Goal: Obtain resource: Download file/media

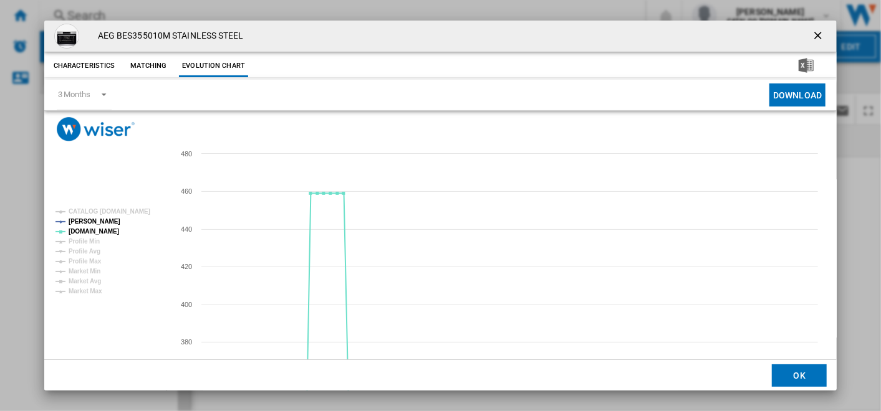
drag, startPoint x: 817, startPoint y: 39, endPoint x: 472, endPoint y: 36, distance: 345.3
click at [817, 38] on ng-md-icon "getI18NText('BUTTONS.CLOSE_DIALOG')" at bounding box center [819, 36] width 15 height 15
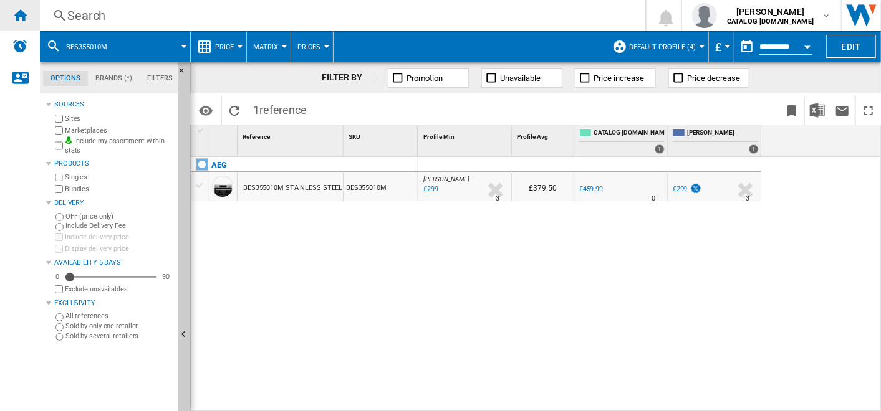
click at [29, 18] on div "Home" at bounding box center [20, 15] width 40 height 31
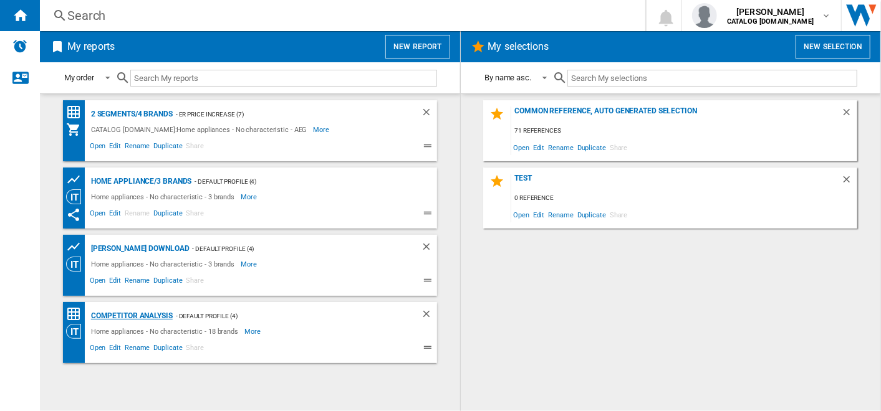
click at [146, 318] on div "Competitor Analysis" at bounding box center [130, 317] width 85 height 16
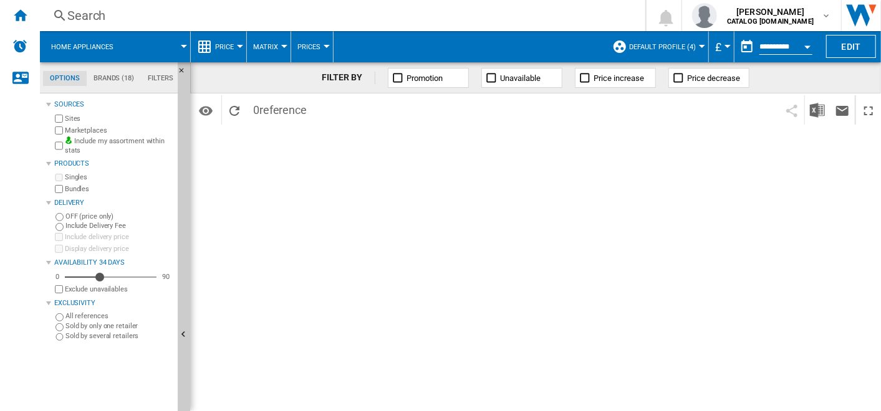
click at [646, 45] on span "Default profile (4)" at bounding box center [662, 47] width 67 height 8
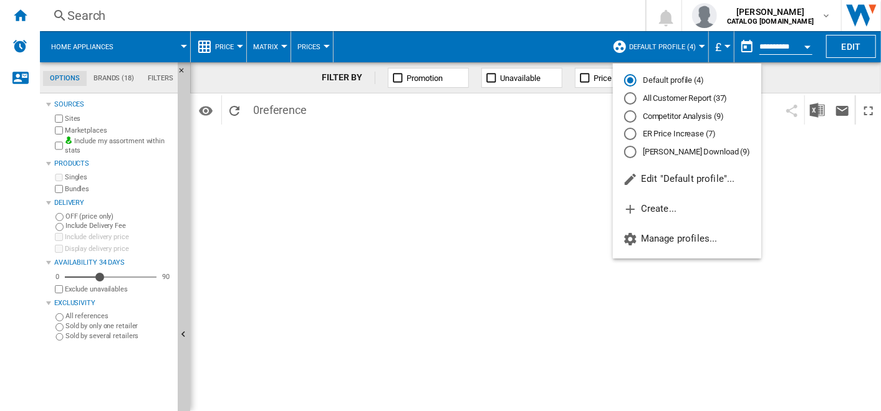
click at [655, 118] on md-radio-button "Competitor Analysis (9)" at bounding box center [687, 116] width 126 height 12
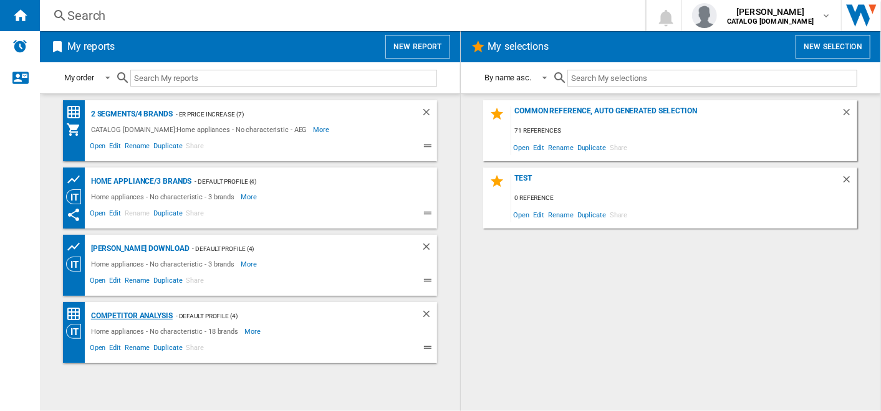
click at [147, 317] on div "Competitor Analysis" at bounding box center [130, 317] width 85 height 16
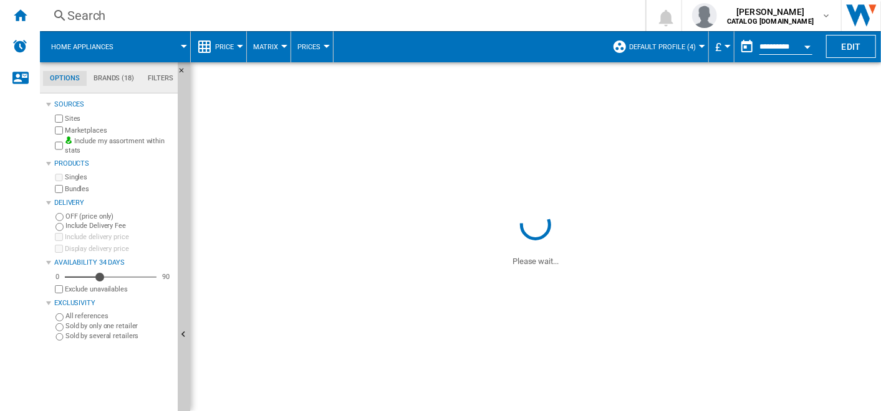
click at [673, 40] on button "Default profile (4)" at bounding box center [665, 46] width 73 height 31
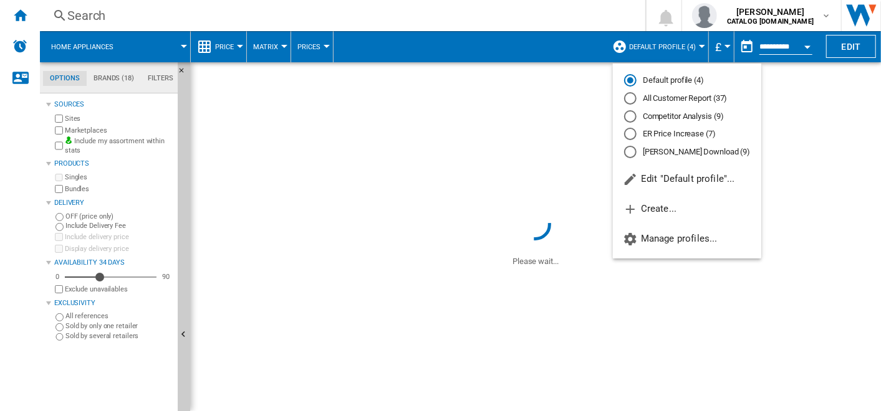
click at [662, 117] on md-radio-button "Competitor Analysis (9)" at bounding box center [687, 116] width 126 height 12
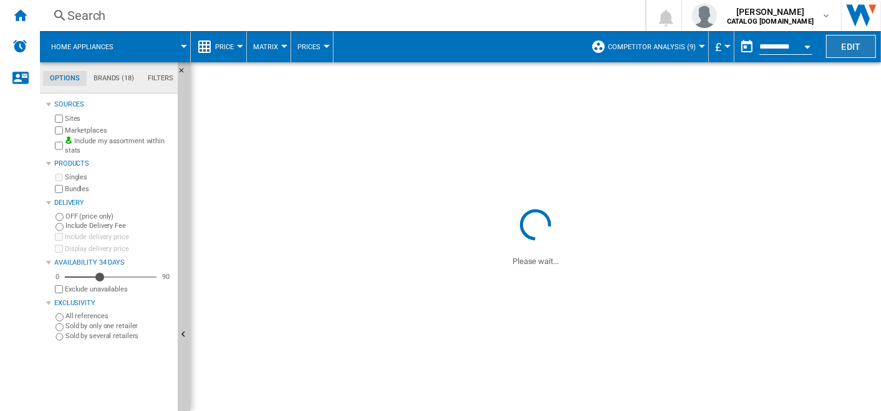
click at [852, 52] on button "Edit" at bounding box center [851, 46] width 50 height 23
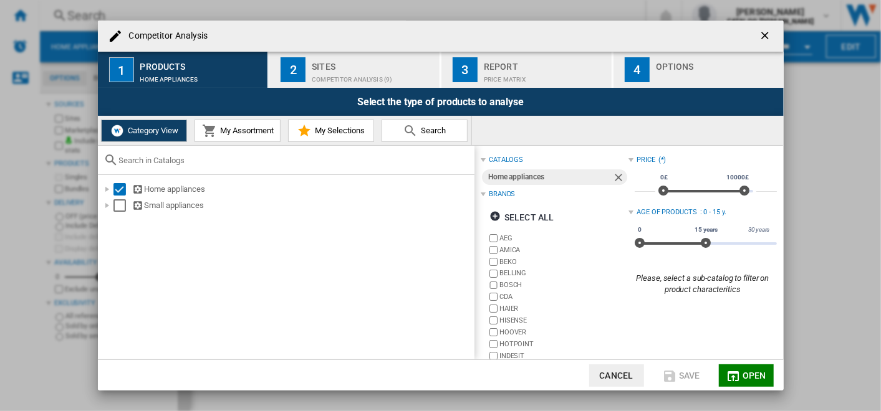
scroll to position [77, 0]
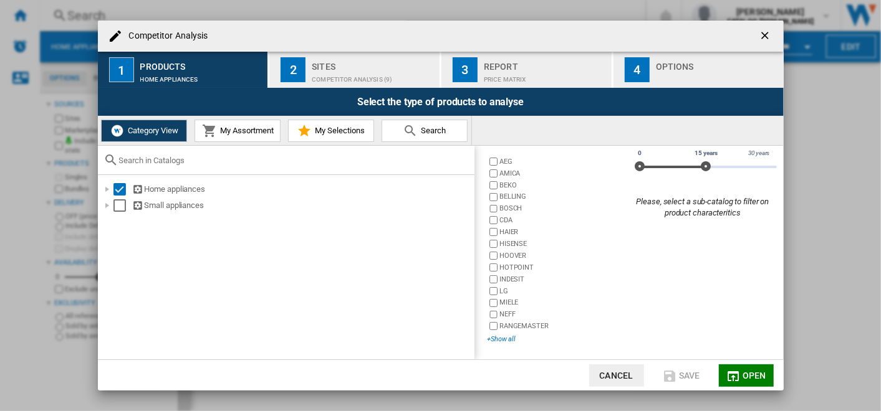
click at [509, 337] on div "+Show all" at bounding box center [557, 339] width 141 height 9
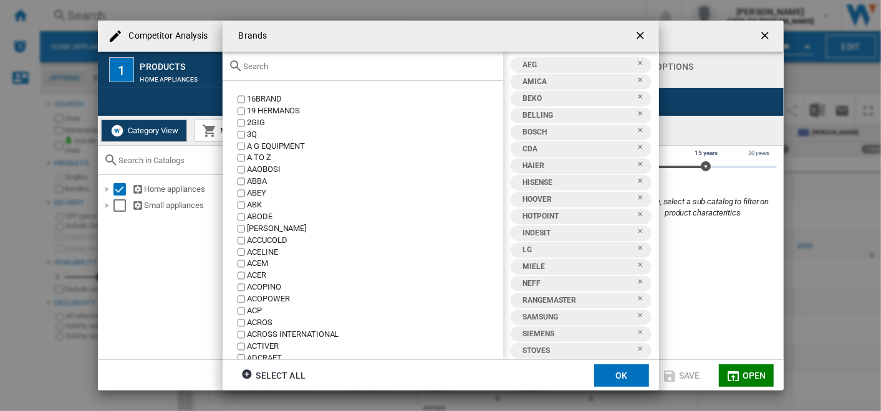
scroll to position [2, 0]
click at [639, 32] on ng-md-icon "getI18NText('BUTTONS.CLOSE_DIALOG')" at bounding box center [641, 36] width 15 height 15
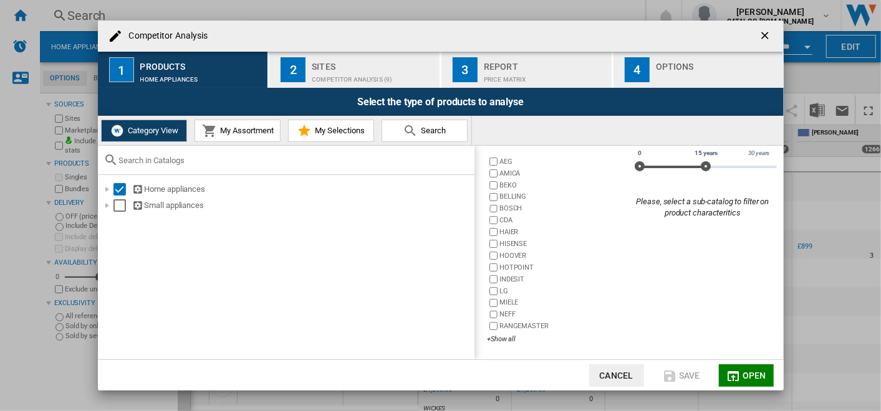
scroll to position [0, 0]
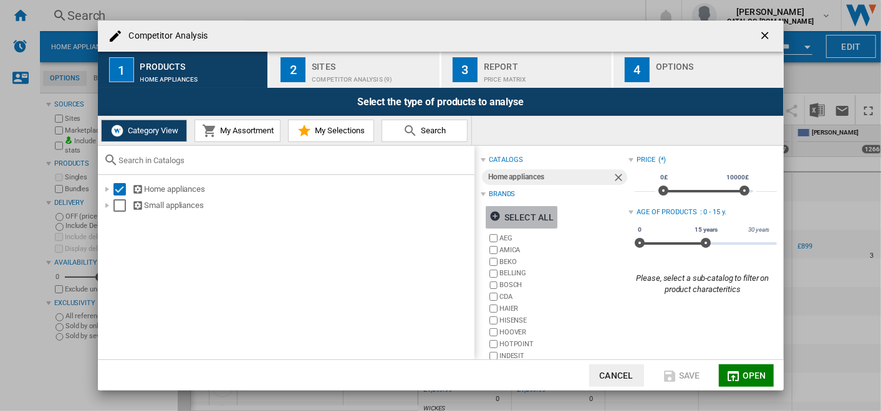
click at [515, 217] on div "Select all" at bounding box center [521, 217] width 64 height 22
click at [515, 217] on div "Deselect all" at bounding box center [526, 217] width 75 height 22
click at [527, 214] on div "Select all" at bounding box center [521, 217] width 64 height 22
click at [542, 213] on div "Deselect all" at bounding box center [526, 217] width 75 height 22
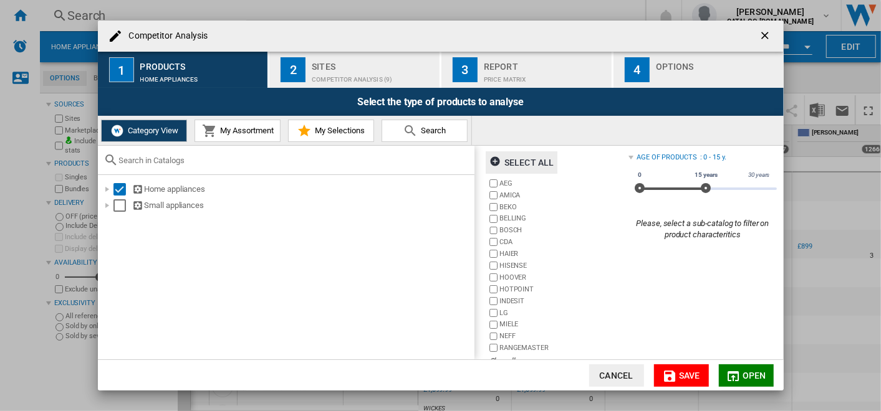
scroll to position [77, 0]
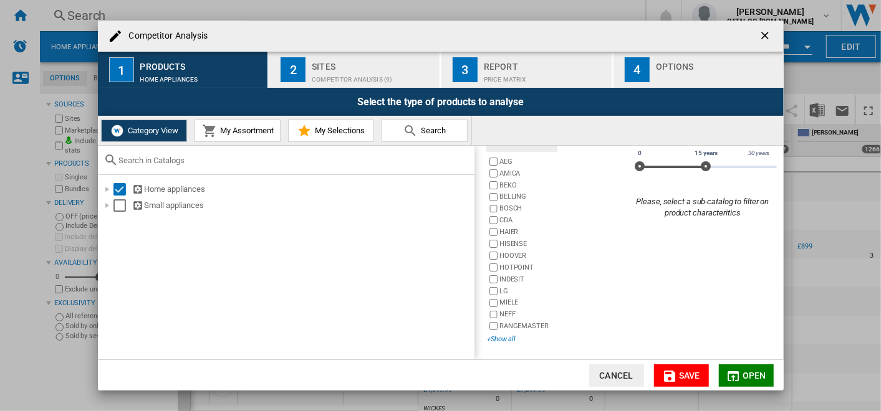
click at [507, 338] on div "+Show all" at bounding box center [557, 339] width 141 height 9
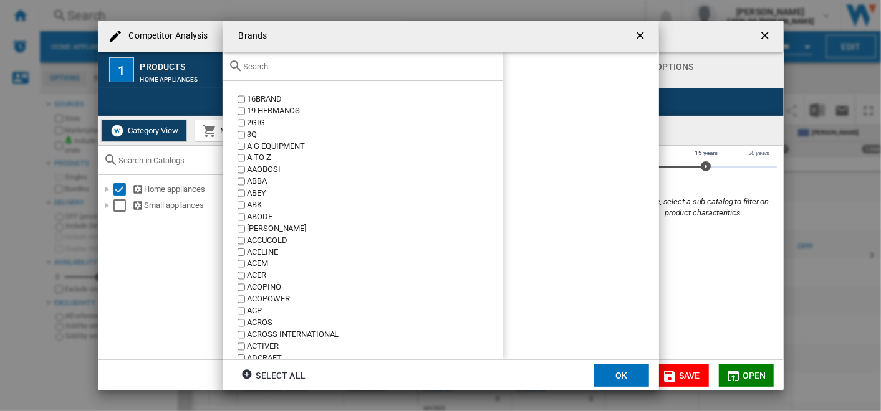
click at [633, 33] on button "Brands 16BRAND ..." at bounding box center [641, 36] width 25 height 25
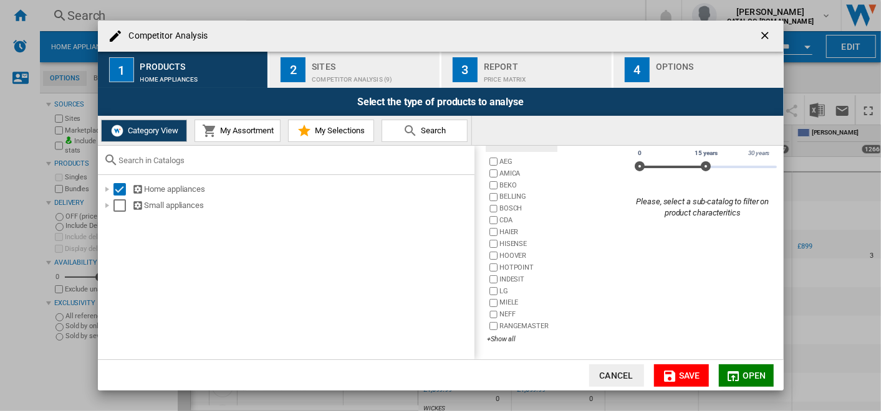
click at [610, 368] on button "Cancel" at bounding box center [616, 376] width 55 height 22
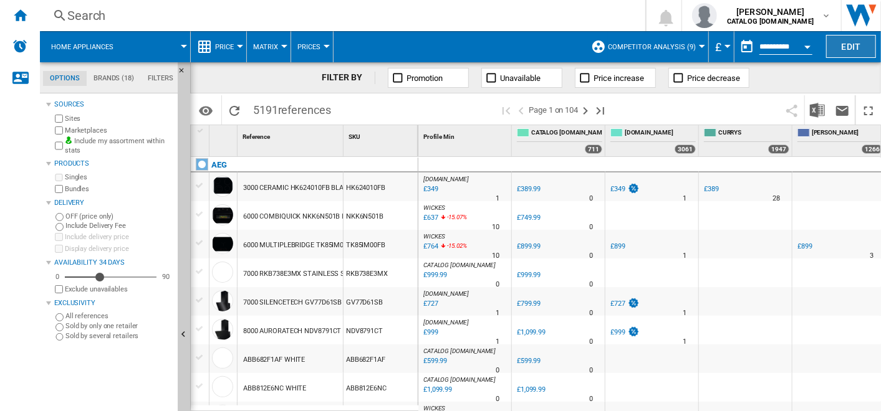
click at [847, 45] on button "Edit" at bounding box center [851, 46] width 50 height 23
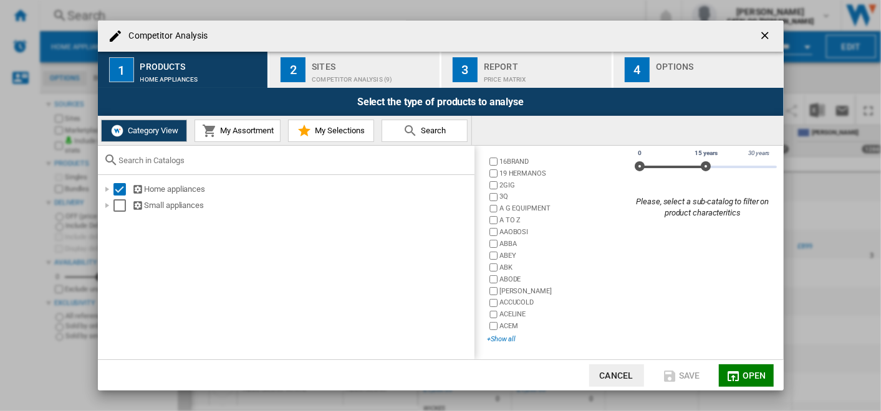
click at [499, 337] on div "+Show all" at bounding box center [557, 339] width 141 height 9
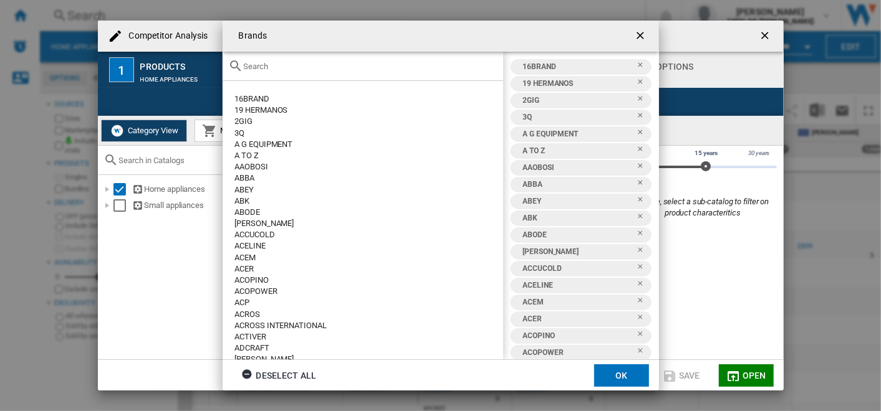
click at [647, 34] on ng-md-icon "getI18NText('BUTTONS.CLOSE_DIALOG')" at bounding box center [641, 36] width 15 height 15
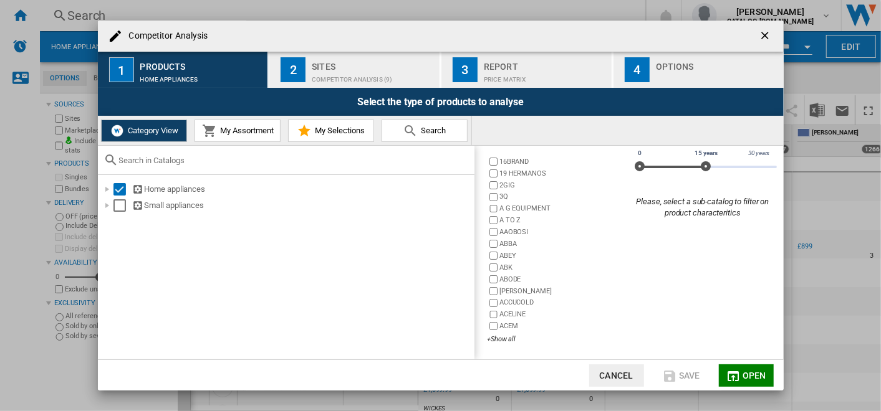
click at [762, 31] on ng-md-icon "getI18NText('BUTTONS.CLOSE_DIALOG')" at bounding box center [766, 36] width 15 height 15
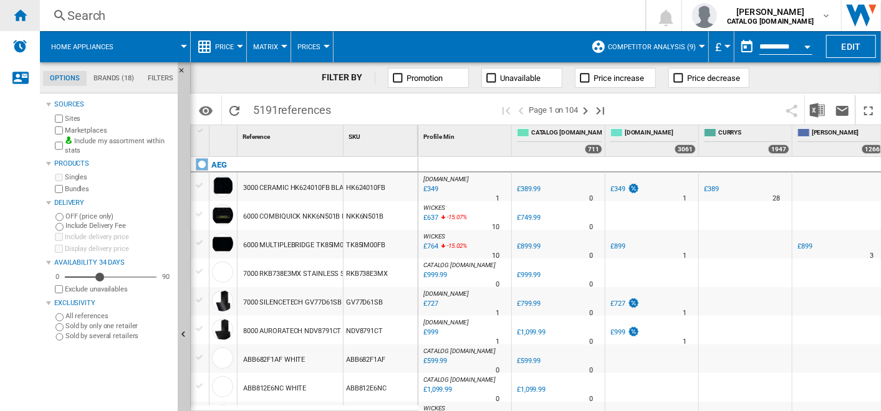
click at [24, 8] on ng-md-icon "Home" at bounding box center [19, 14] width 15 height 15
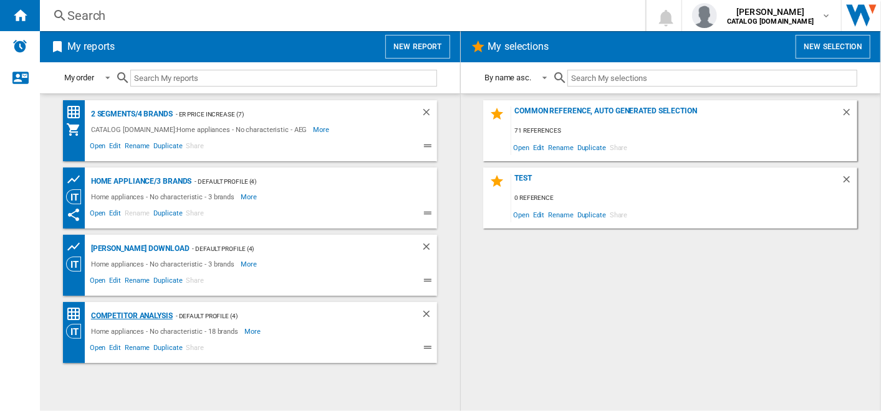
click at [130, 317] on div "Competitor Analysis" at bounding box center [130, 317] width 85 height 16
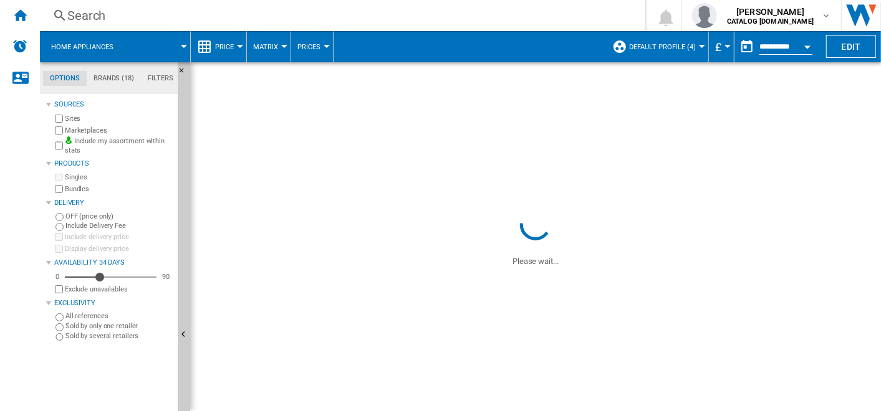
click at [680, 38] on button "Default profile (4)" at bounding box center [665, 46] width 73 height 31
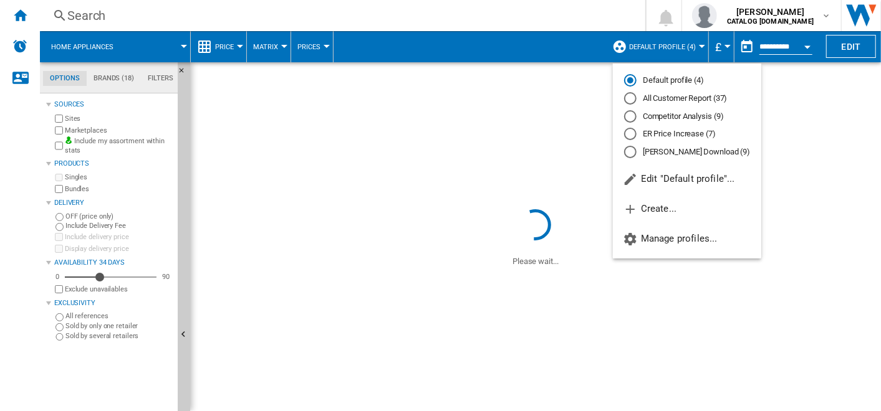
click at [642, 115] on md-radio-button "Competitor Analysis (9)" at bounding box center [687, 116] width 126 height 12
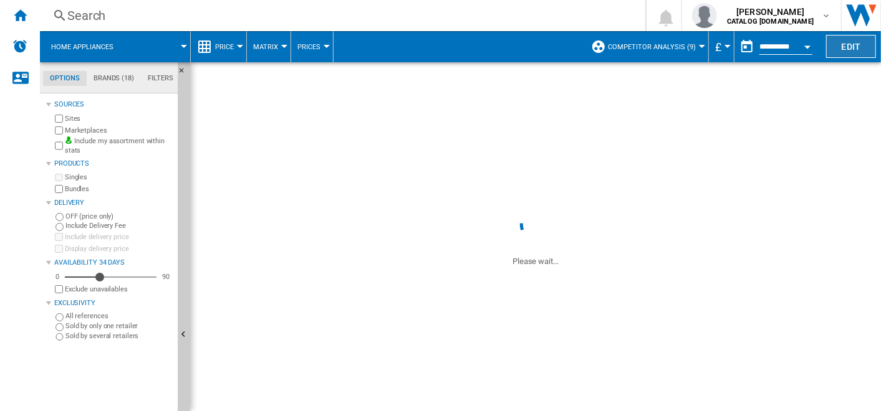
click at [844, 47] on button "Edit" at bounding box center [851, 46] width 50 height 23
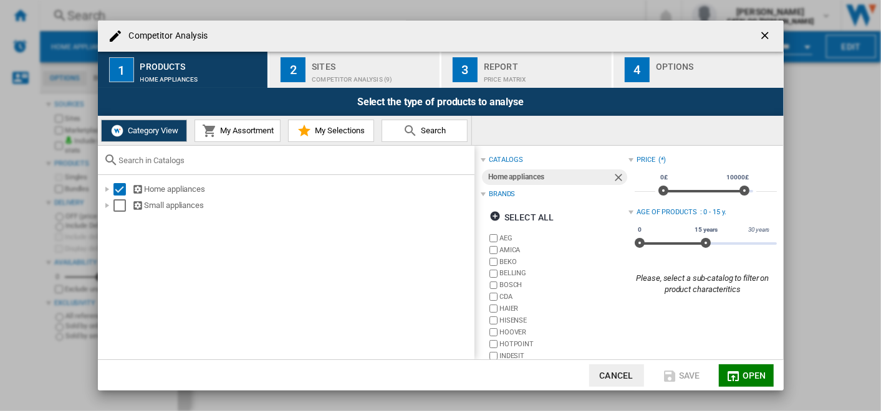
scroll to position [77, 0]
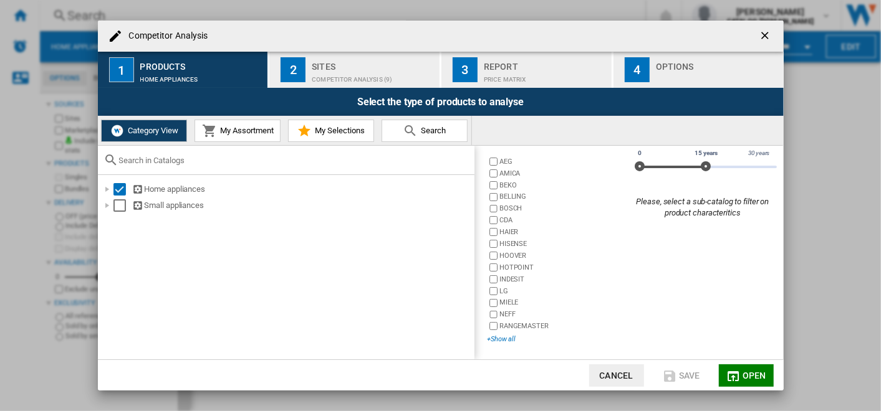
click at [496, 340] on div "+Show all" at bounding box center [557, 339] width 141 height 9
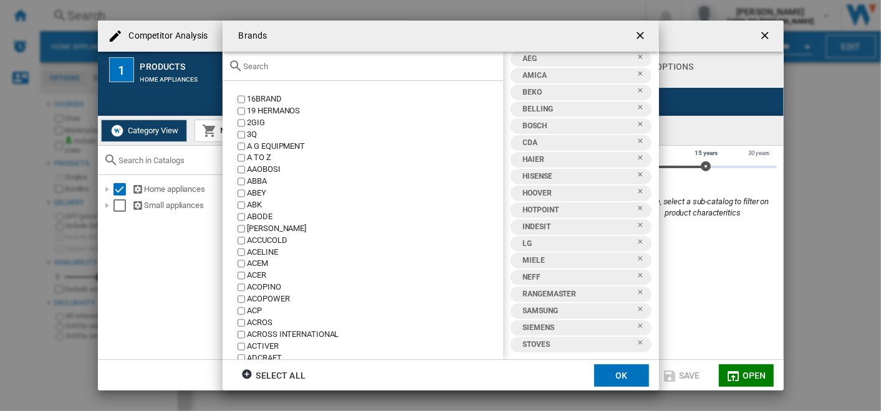
scroll to position [0, 0]
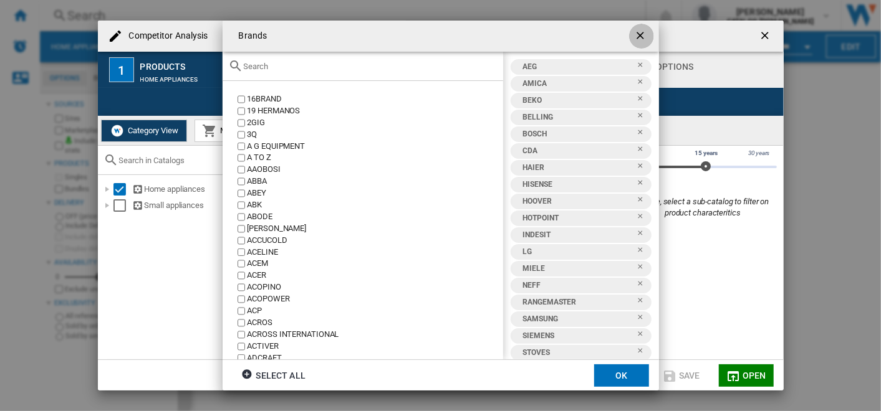
click at [640, 32] on ng-md-icon "getI18NText('BUTTONS.CLOSE_DIALOG')" at bounding box center [641, 36] width 15 height 15
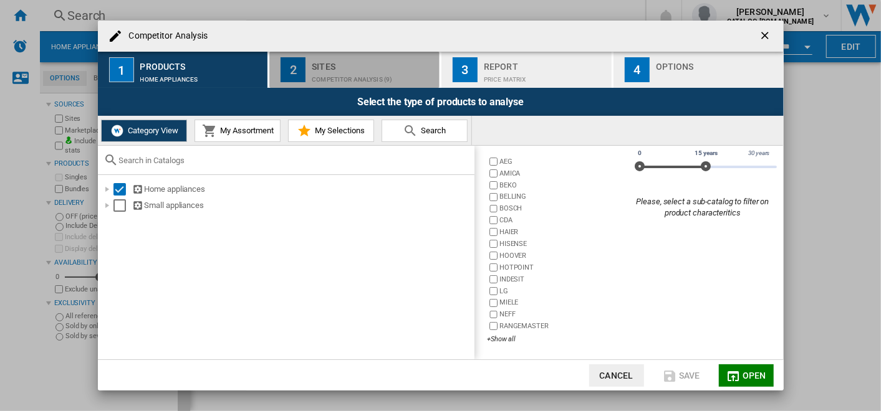
click at [325, 68] on div "Sites" at bounding box center [373, 63] width 123 height 13
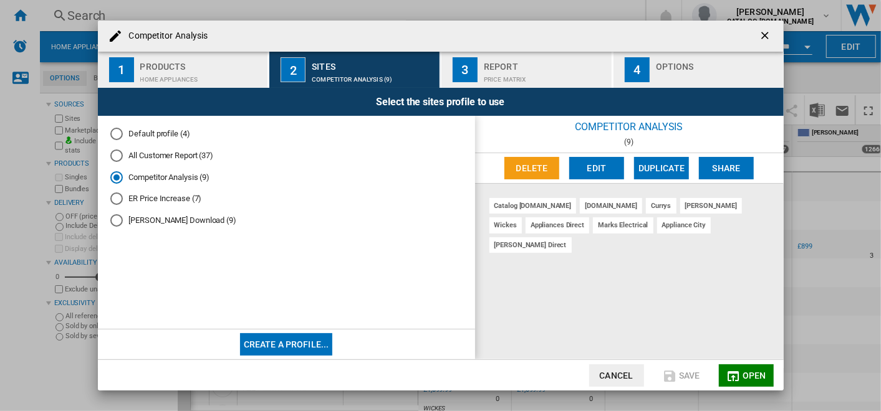
click at [540, 69] on div "Report" at bounding box center [545, 63] width 123 height 13
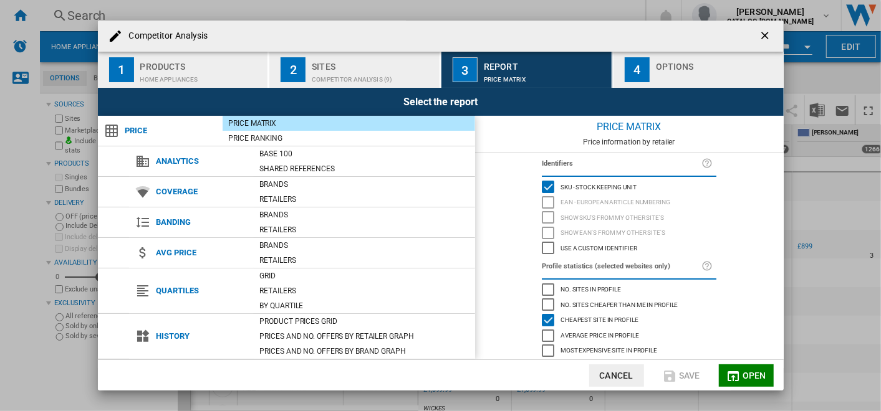
click at [637, 67] on div "4" at bounding box center [637, 69] width 25 height 25
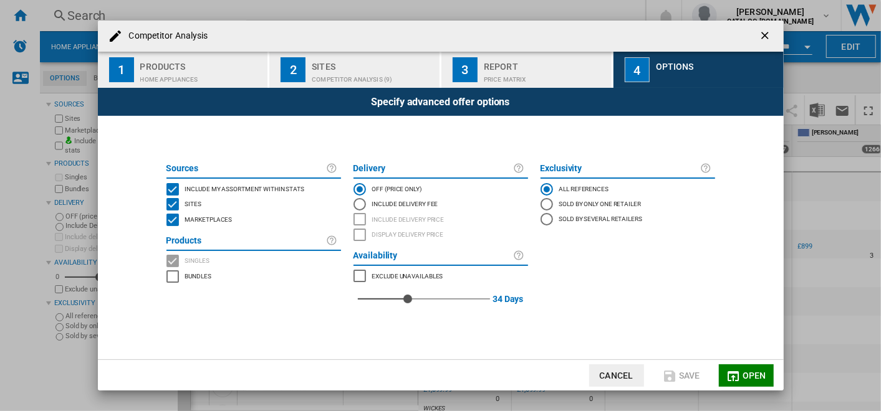
click at [497, 70] on div "Price Matrix" at bounding box center [545, 76] width 123 height 13
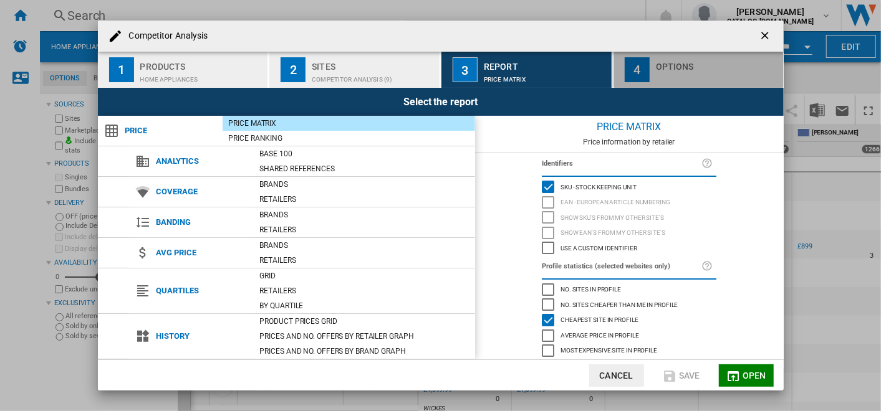
click at [647, 70] on div "4" at bounding box center [637, 69] width 25 height 25
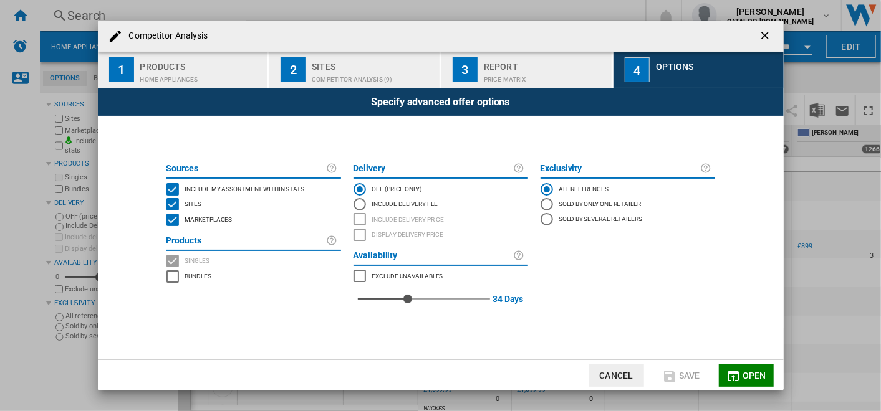
click at [547, 73] on div "Price Matrix" at bounding box center [545, 76] width 123 height 13
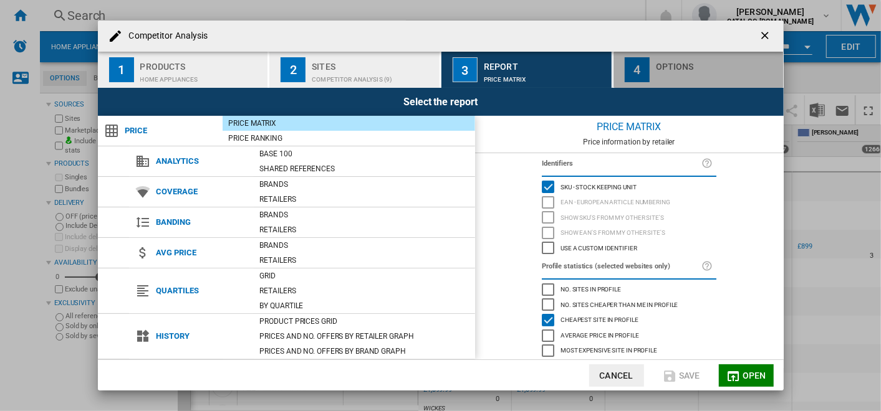
click at [659, 66] on div "Options" at bounding box center [717, 63] width 123 height 13
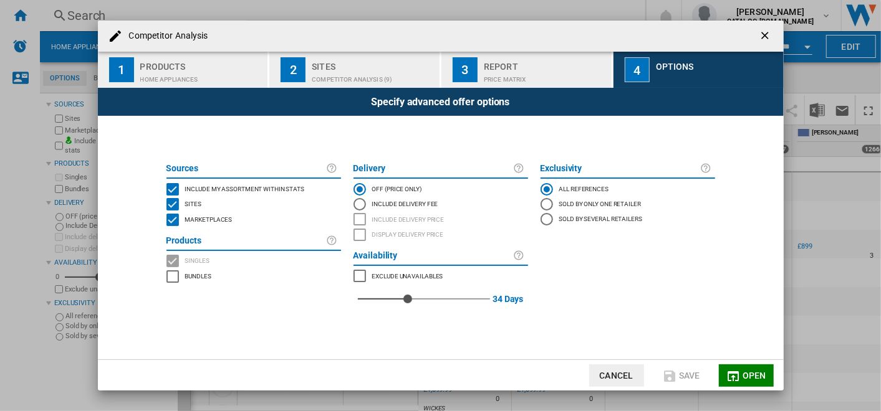
click at [739, 369] on md-icon "Competitor Analysis ..." at bounding box center [733, 376] width 15 height 15
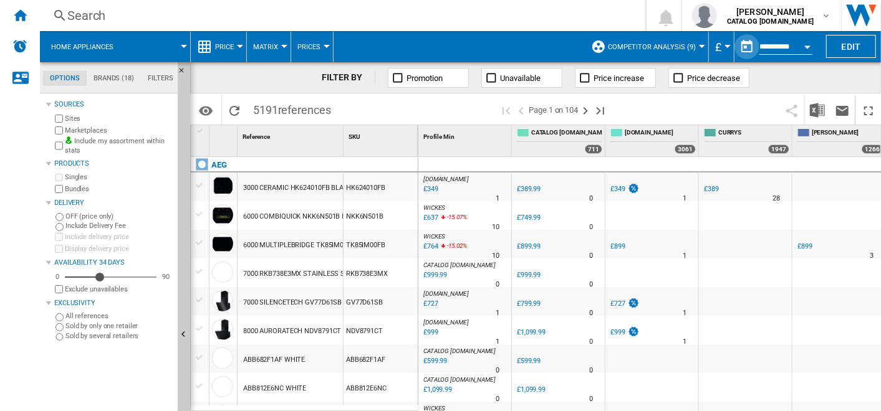
click at [747, 46] on button "button" at bounding box center [746, 46] width 25 height 25
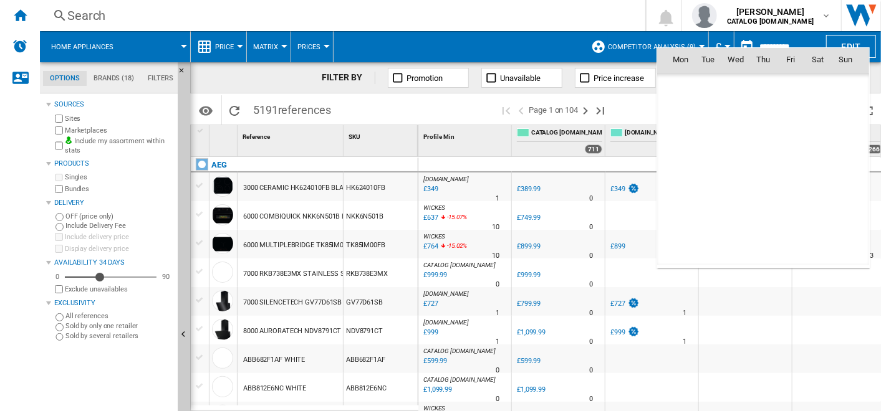
scroll to position [5946, 0]
click at [684, 162] on span "15" at bounding box center [680, 169] width 25 height 25
type input "**********"
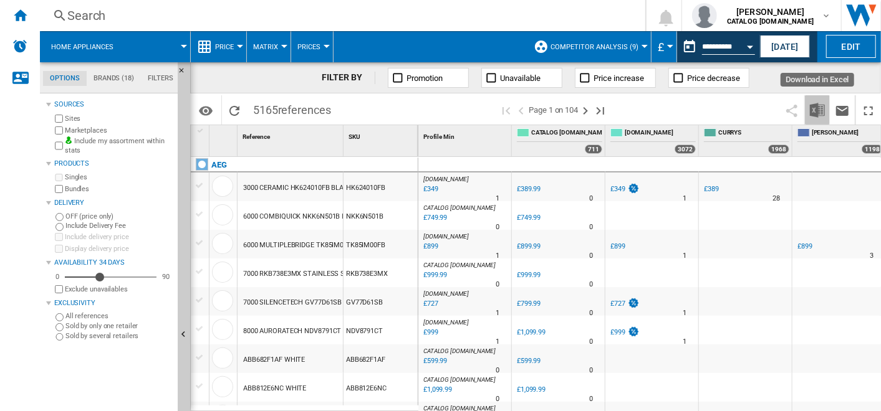
click at [813, 110] on img "Download in Excel" at bounding box center [817, 110] width 15 height 15
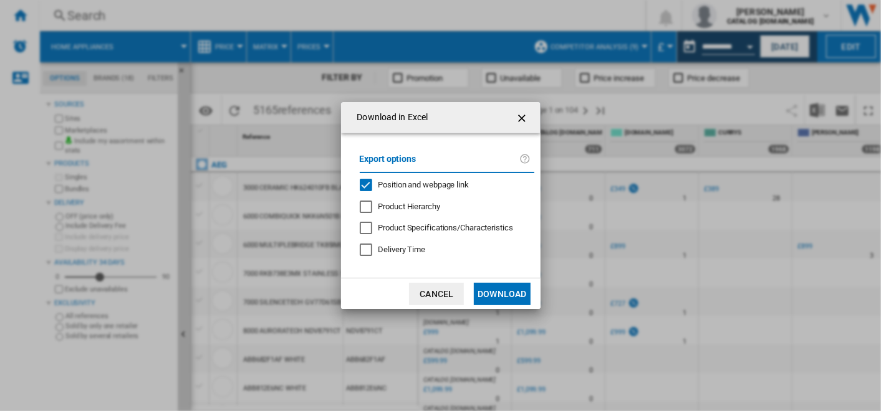
click at [416, 178] on div "Export options Position and webpage link Product Hierarchy Product Specificatio…" at bounding box center [446, 206] width 187 height 120
click at [411, 184] on span "Position and webpage link" at bounding box center [423, 184] width 91 height 9
click at [493, 296] on button "Download" at bounding box center [502, 294] width 56 height 22
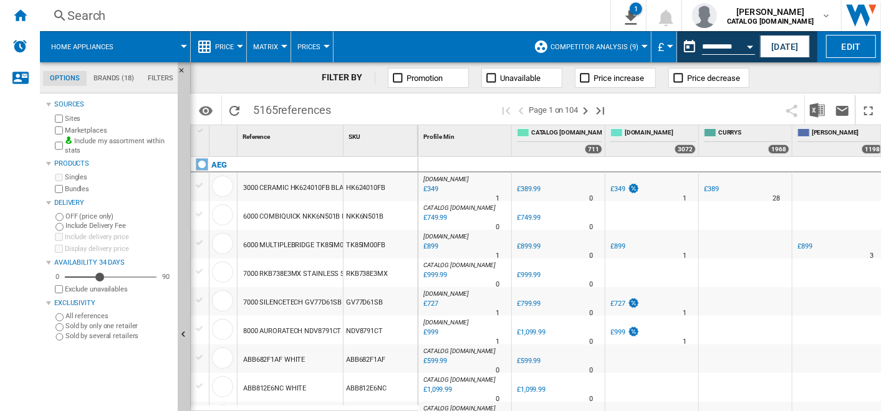
click at [444, 104] on span at bounding box center [418, 109] width 162 height 29
click at [829, 46] on button "Edit" at bounding box center [851, 46] width 50 height 23
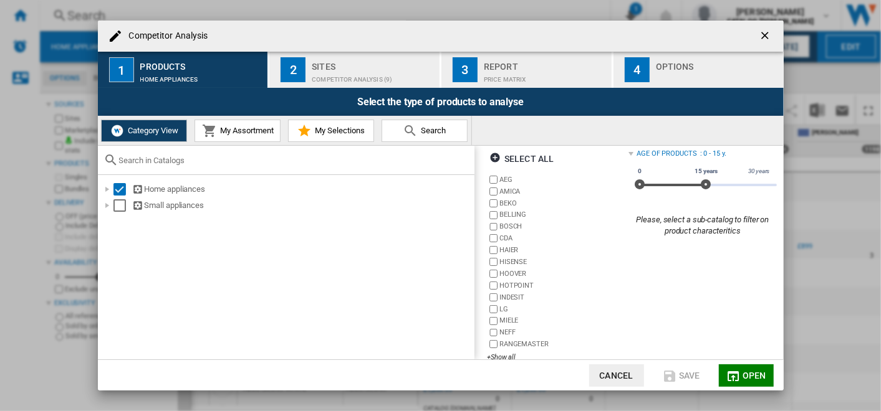
scroll to position [77, 0]
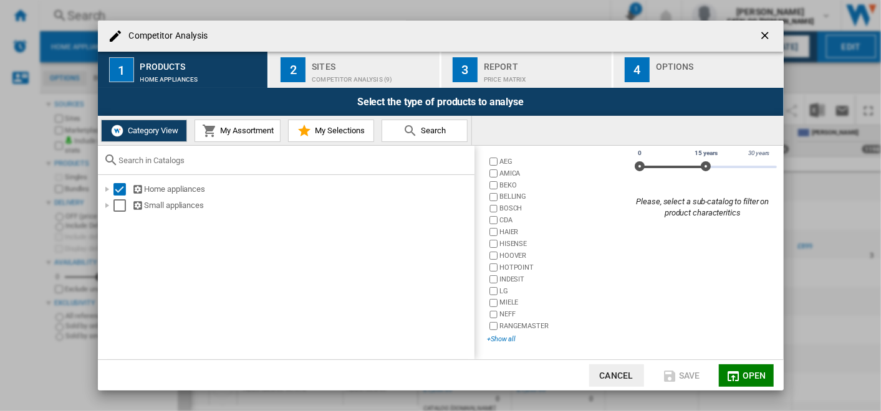
click at [505, 338] on div "+Show all" at bounding box center [557, 339] width 141 height 9
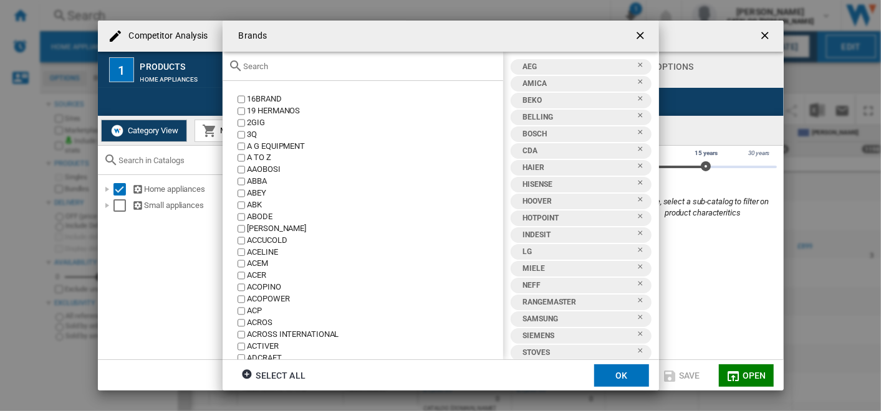
scroll to position [8, 0]
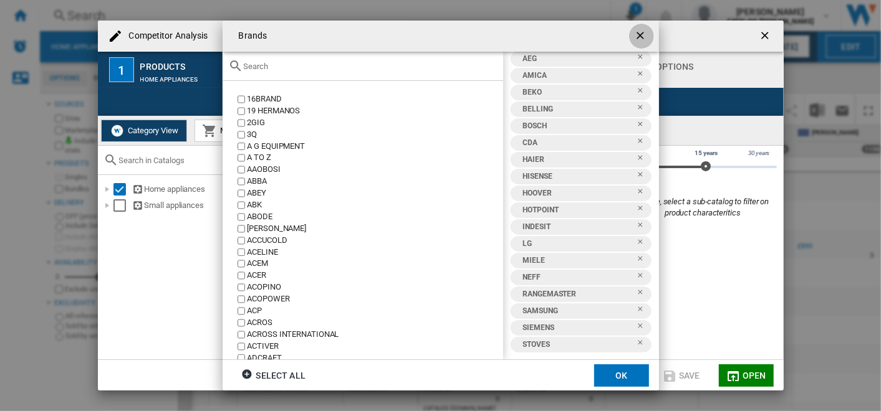
click at [642, 27] on button "Brands 16BRAND ..." at bounding box center [641, 36] width 25 height 25
